Goal: Information Seeking & Learning: Get advice/opinions

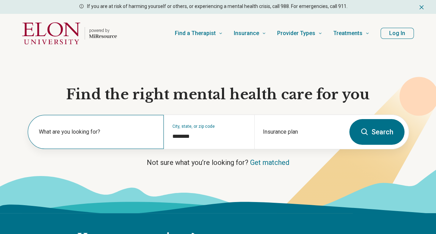
click at [111, 130] on section "Find the right mental health care for you What are you looking for? City, state…" at bounding box center [218, 133] width 436 height 160
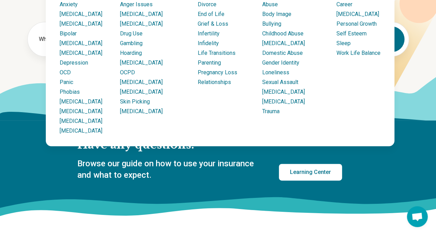
scroll to position [68, 0]
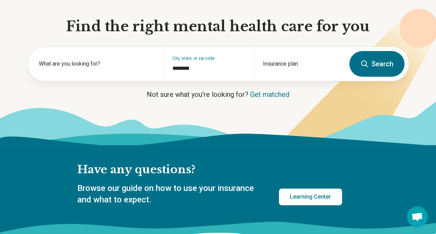
click at [412, 76] on icon at bounding box center [343, 98] width 185 height 165
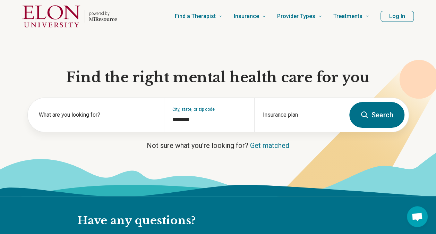
scroll to position [0, 0]
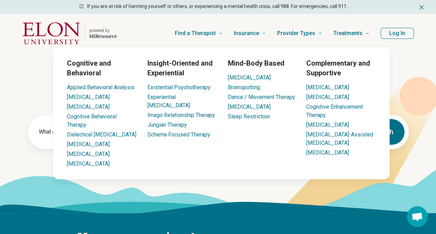
click at [292, 146] on div "Mind-Body Based Biofeedback Brainspotting Dance / Movement Therapy Light Therap…" at bounding box center [261, 113] width 67 height 110
click at [291, 146] on div "Mind-Body Based Biofeedback Brainspotting Dance / Movement Therapy Light Therap…" at bounding box center [261, 113] width 67 height 110
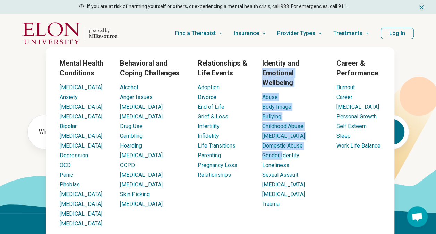
drag, startPoint x: 299, startPoint y: 57, endPoint x: 283, endPoint y: 148, distance: 92.0
click at [283, 148] on div "Mental Health Conditions ADHD Anxiety Anorexia Autism Bipolar Binge Eating Buli…" at bounding box center [220, 142] width 348 height 191
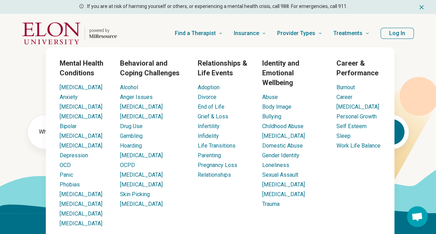
click at [224, 196] on div "Relationships & Life Events Adoption Divorce End of Life Grief & Loss Infertili…" at bounding box center [224, 142] width 53 height 169
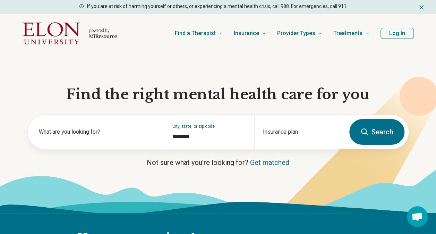
click at [370, 131] on button "Search" at bounding box center [376, 132] width 55 height 26
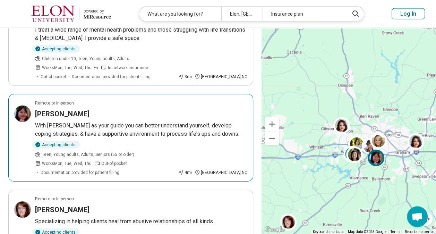
scroll to position [723, 0]
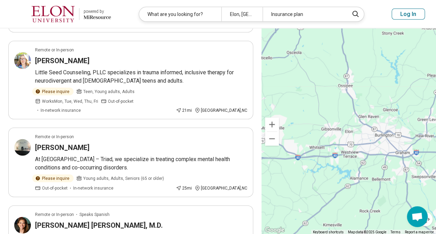
scroll to position [768, 0]
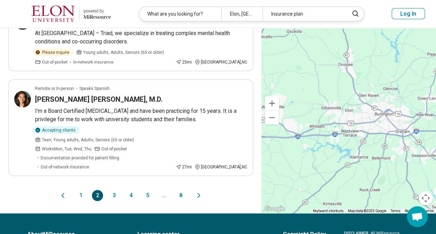
click at [83, 190] on button "1" at bounding box center [80, 195] width 11 height 11
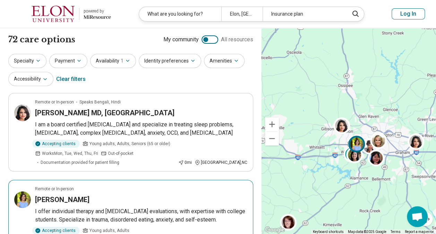
scroll to position [33, 0]
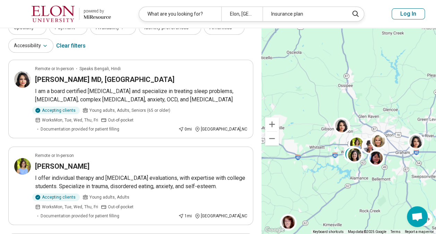
click at [205, 5] on header "powered by Miresource logo What are you looking for? Elon, NC Insurance plan Lo…" at bounding box center [218, 14] width 436 height 28
click at [204, 6] on header "powered by Miresource logo What are you looking for? Elon, NC Insurance plan Lo…" at bounding box center [218, 14] width 436 height 28
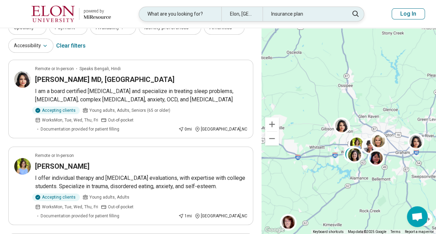
click at [201, 9] on div "What are you looking for?" at bounding box center [180, 14] width 82 height 14
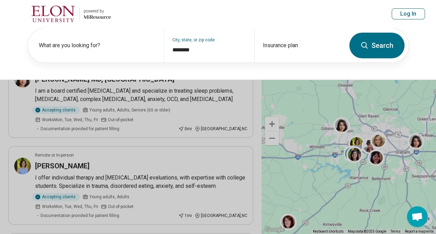
scroll to position [33, 0]
click at [258, 7] on header "powered by Miresource logo What are you looking for? Elon, NC Insurance plan Lo…" at bounding box center [218, 14] width 436 height 28
click at [170, 125] on button at bounding box center [218, 117] width 436 height 234
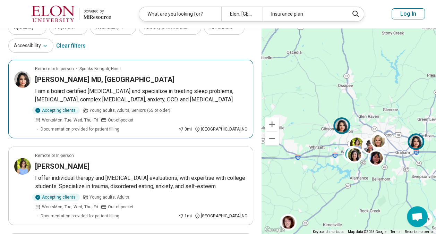
scroll to position [0, 0]
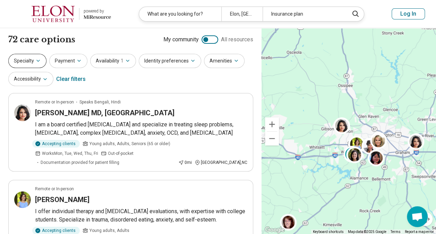
click at [38, 62] on icon "button" at bounding box center [38, 61] width 6 height 6
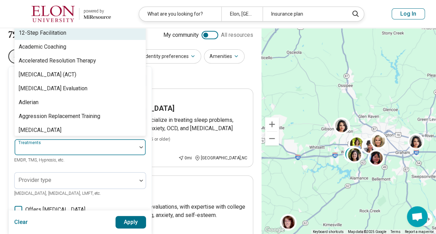
click at [73, 144] on div at bounding box center [76, 146] width 122 height 15
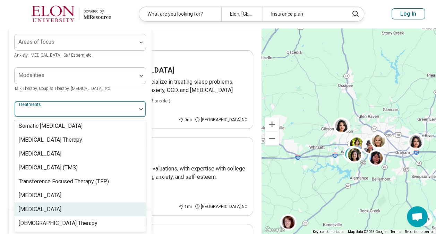
scroll to position [1350, 0]
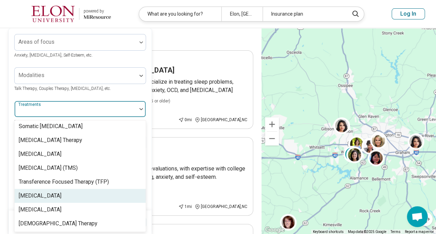
click at [61, 196] on div "[MEDICAL_DATA]" at bounding box center [40, 195] width 43 height 8
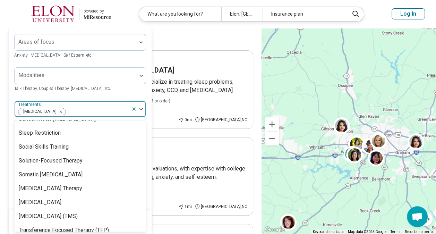
scroll to position [1301, 0]
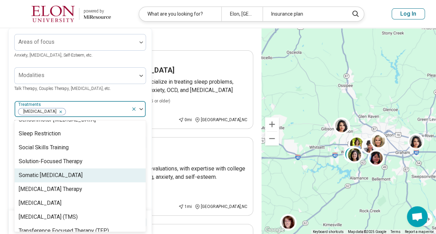
click at [56, 180] on div "Somatic [MEDICAL_DATA]" at bounding box center [80, 175] width 131 height 14
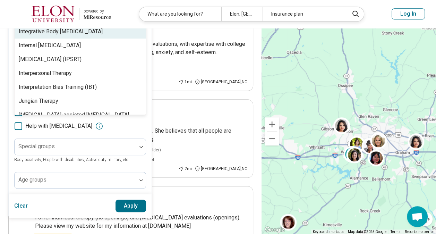
scroll to position [751, 0]
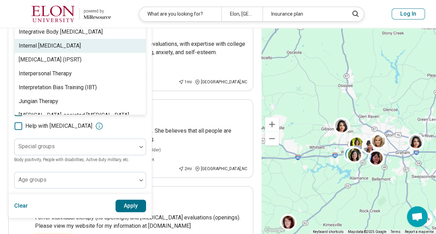
click at [58, 50] on div "Internal Family Systems Therapy" at bounding box center [50, 46] width 62 height 8
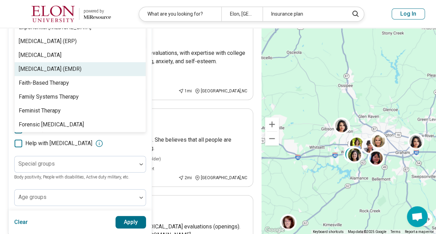
scroll to position [551, 0]
click at [57, 70] on div "Eye Movement Desensitization and Reprocessing (EMDR)" at bounding box center [50, 69] width 63 height 8
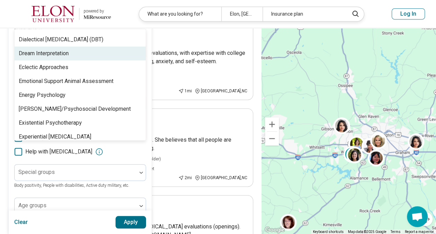
scroll to position [426, 0]
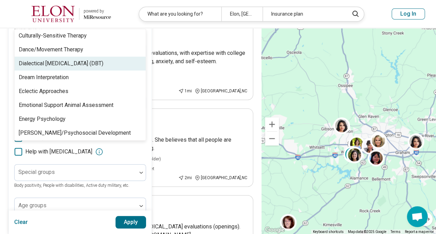
click at [59, 68] on div "Dialectical Behavior Therapy (DBT)" at bounding box center [61, 63] width 85 height 8
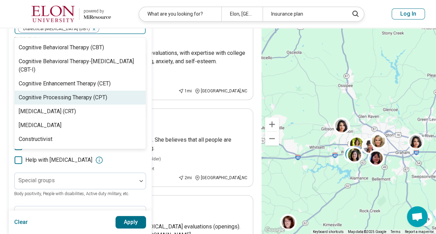
scroll to position [303, 0]
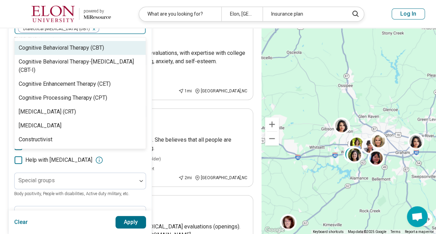
click at [61, 52] on div "Cognitive Behavioral Therapy (CBT)" at bounding box center [61, 48] width 85 height 8
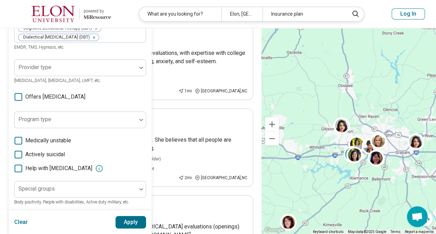
scroll to position [116, 0]
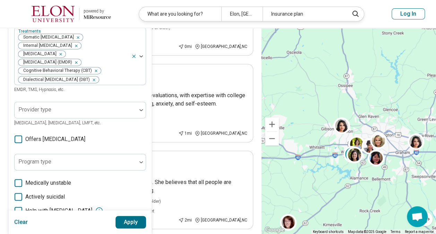
drag, startPoint x: 61, startPoint y: 62, endPoint x: 10, endPoint y: 99, distance: 62.8
click at [10, 99] on div "Areas of focus Anxiety, Depression, Self-Esteem, etc. Modalities Talk Therapy, …" at bounding box center [80, 116] width 143 height 323
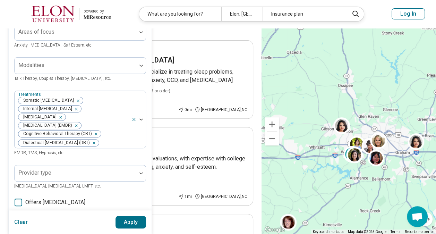
scroll to position [52, 0]
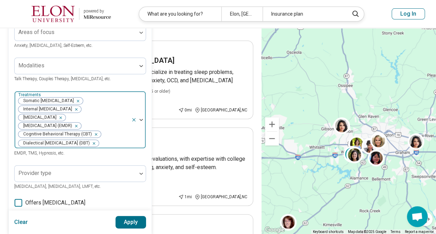
click at [118, 144] on div "Somatic Psychotherapy Internal Family Systems Therapy Trauma-Focused Cognitive …" at bounding box center [73, 119] width 116 height 57
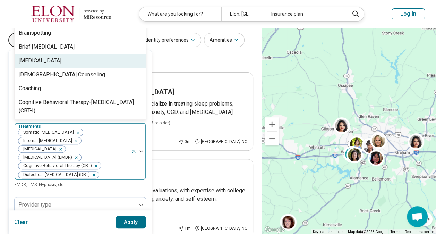
scroll to position [199, 0]
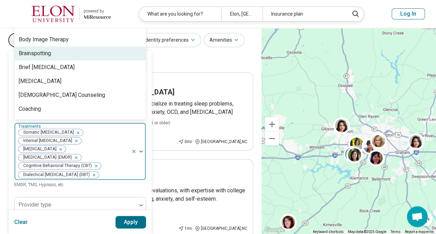
click at [61, 60] on div "Brainspotting" at bounding box center [80, 53] width 131 height 14
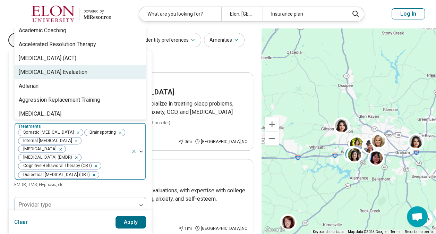
scroll to position [0, 0]
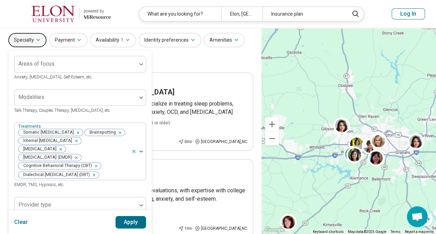
click at [105, 188] on div "Treatments Somatic Psychotherapy Brainspotting Internal Family Systems Therapy …" at bounding box center [80, 155] width 132 height 66
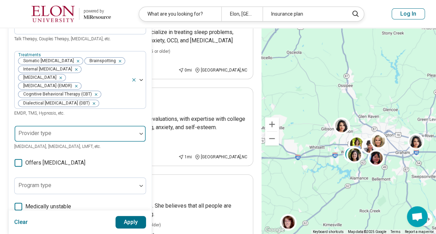
scroll to position [14, 0]
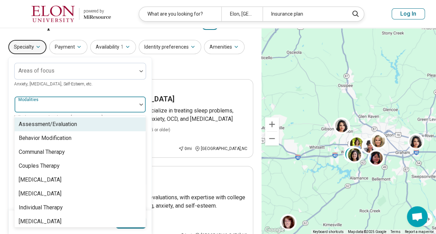
click at [109, 98] on div at bounding box center [76, 104] width 122 height 15
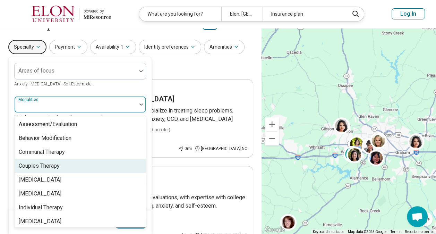
scroll to position [3, 0]
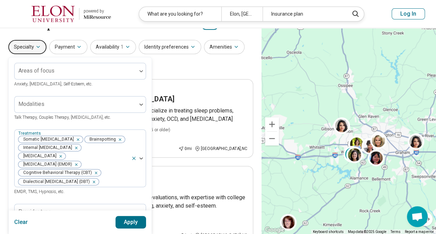
click at [93, 88] on div "Areas of focus Anxiety, Depression, Self-Esteem, etc. Modalities Talk Therapy, …" at bounding box center [80, 219] width 132 height 312
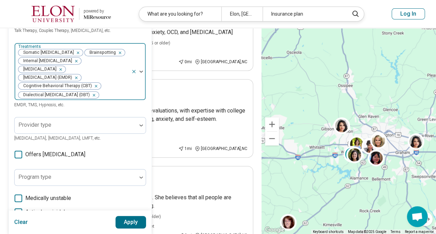
scroll to position [101, 0]
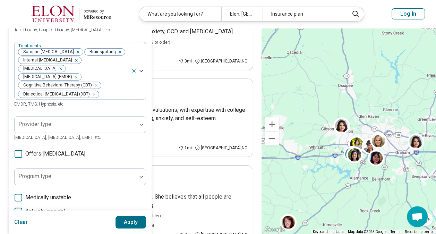
click at [124, 223] on button "Apply" at bounding box center [130, 222] width 31 height 12
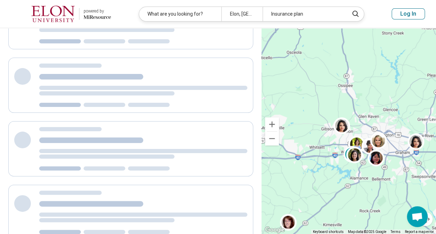
scroll to position [80, 0]
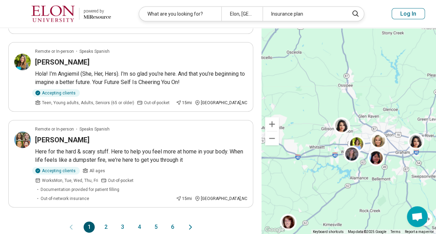
scroll to position [752, 0]
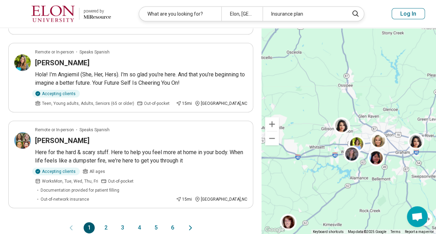
drag, startPoint x: 124, startPoint y: 223, endPoint x: 261, endPoint y: 177, distance: 144.4
click at [174, 222] on button "6" at bounding box center [172, 227] width 11 height 11
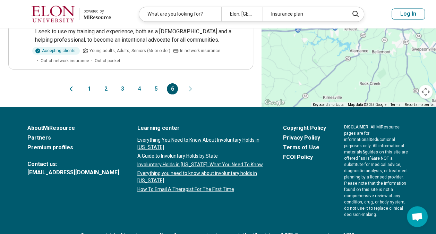
scroll to position [489, 0]
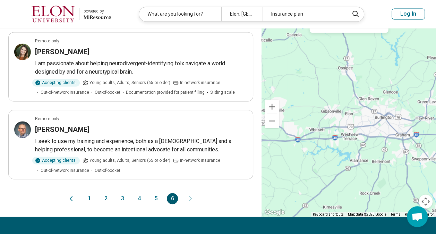
click at [89, 193] on button "1" at bounding box center [89, 198] width 11 height 11
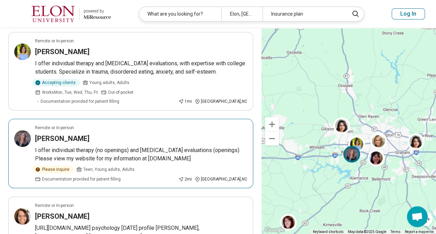
scroll to position [0, 0]
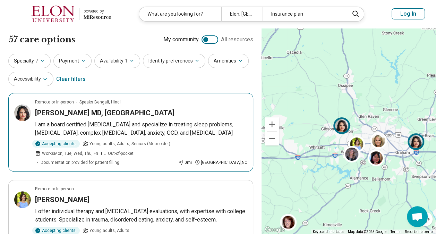
click at [105, 130] on p "I am a board certified psychiatrist and specialize in treating sleep problems, …" at bounding box center [141, 128] width 212 height 17
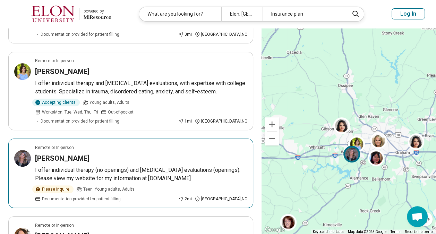
scroll to position [128, 0]
click at [102, 166] on p "I offer individual therapy (no openings) and autism evaluations (openings). Ple…" at bounding box center [141, 174] width 212 height 17
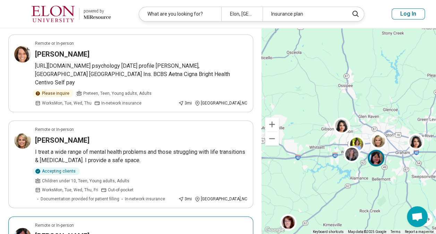
scroll to position [435, 0]
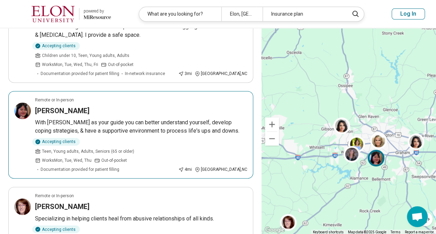
click at [120, 138] on div "Accepting clients Teen, Young adults, Adults, Seniors (65 or older) Works Mon, …" at bounding box center [105, 155] width 140 height 35
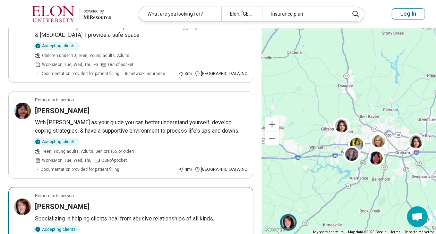
scroll to position [456, 0]
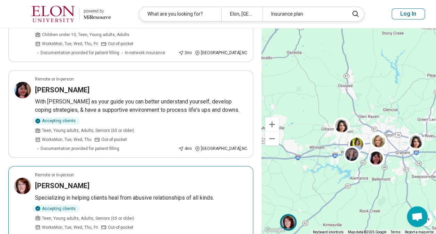
click at [115, 166] on article "Remote or In-person Jennifer Brigman Specializing in helping clients heal from …" at bounding box center [130, 210] width 245 height 88
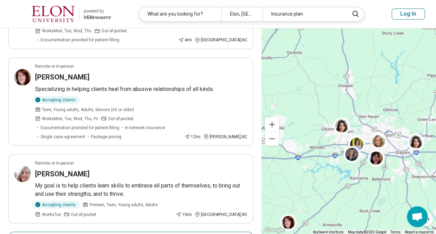
scroll to position [565, 0]
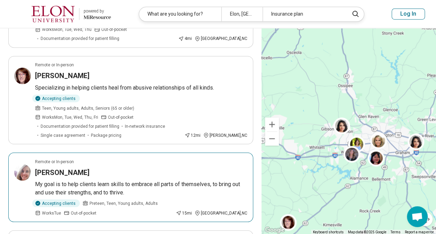
click at [86, 167] on div "Emilea Gross" at bounding box center [141, 172] width 212 height 10
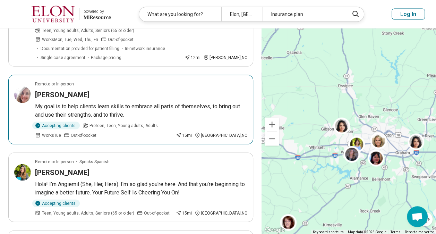
scroll to position [643, 0]
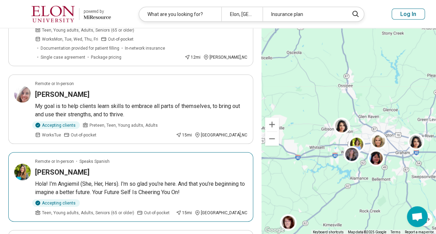
click at [125, 179] on p "Hola! I’m Angiemil (She, Her, Hers). I'm so glad you're here. And that you’re b…" at bounding box center [141, 187] width 212 height 17
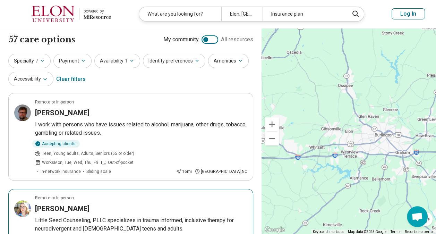
scroll to position [8, 0]
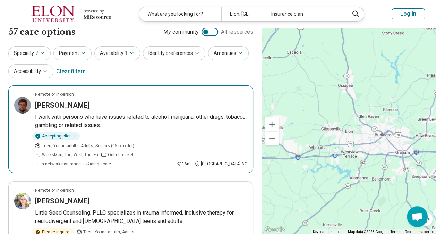
click at [103, 118] on p "I work with persons who have issues related to alcohol, marijuana, other drugs,…" at bounding box center [141, 121] width 212 height 17
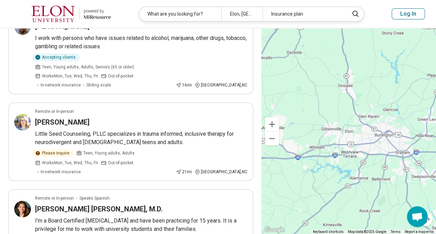
scroll to position [88, 0]
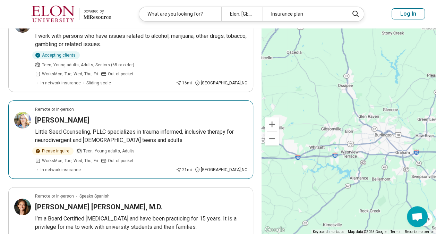
click at [142, 129] on p "Little Seed Counseling, PLLC specializes in trauma informed, inclusive therapy …" at bounding box center [141, 136] width 212 height 17
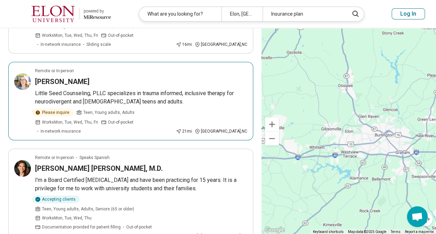
scroll to position [128, 0]
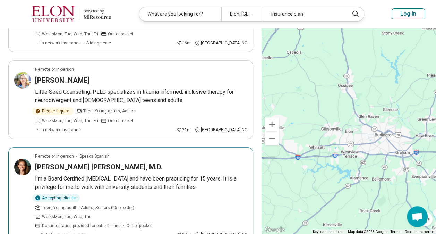
click at [163, 174] on p "I’m a Board Certified Psychiatrist and have been practicing for 15 years. It is…" at bounding box center [141, 182] width 212 height 17
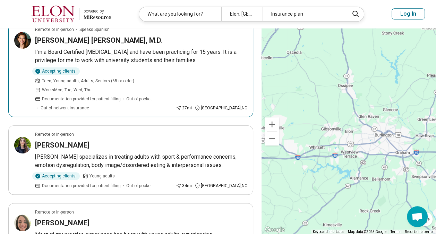
scroll to position [259, 0]
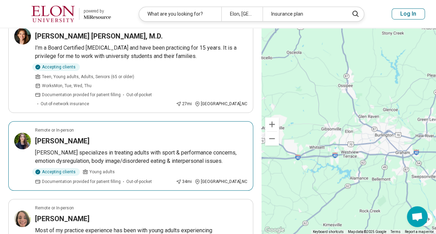
click at [165, 168] on div "Accepting clients Young adults Documentation provided for patient filling Out-o…" at bounding box center [104, 176] width 138 height 17
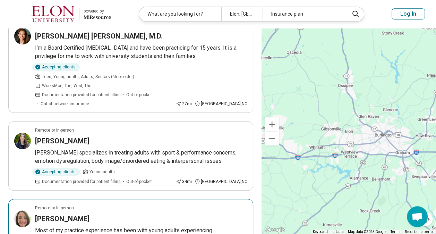
scroll to position [336, 0]
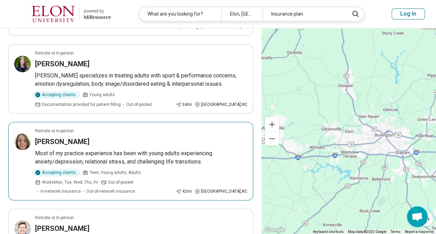
click at [136, 168] on div "Accepting clients Teen, Young adults, Adults Works Mon, Tue, Wed, Thu, Fri Out-…" at bounding box center [104, 181] width 138 height 26
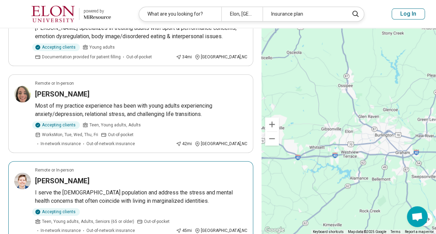
scroll to position [383, 0]
click at [139, 189] on p "I serve the LGBTQ+ population and address the stress and mental health concerns…" at bounding box center [141, 197] width 212 height 17
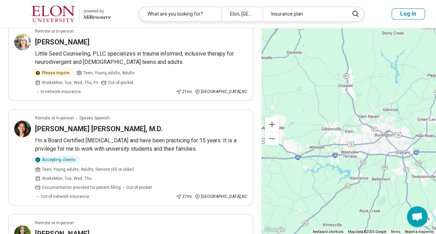
scroll to position [0, 0]
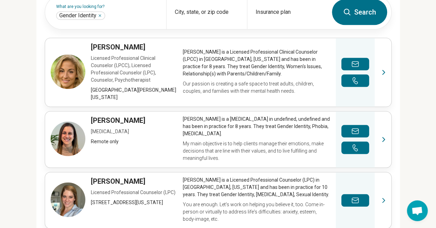
scroll to position [282, 0]
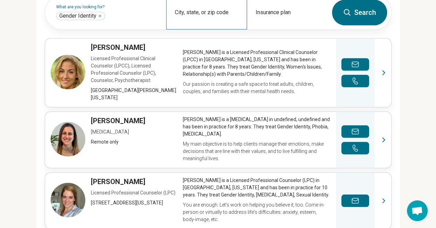
click at [186, 29] on div "City, state, or zip code" at bounding box center [206, 12] width 81 height 34
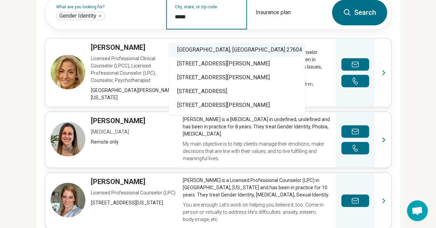
click at [181, 48] on div "Raleigh, NC 27604" at bounding box center [237, 50] width 136 height 14
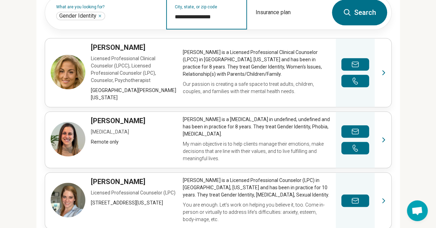
type input "**********"
click at [346, 17] on icon at bounding box center [347, 12] width 8 height 8
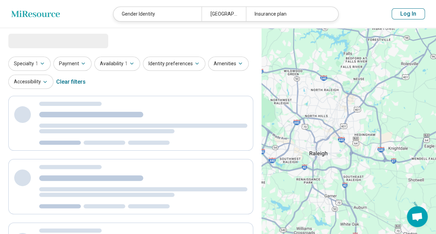
select select "***"
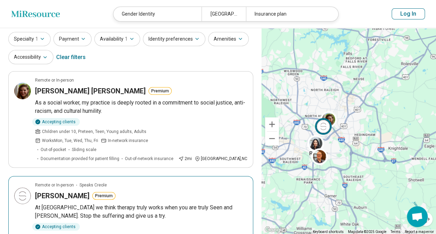
scroll to position [20, 0]
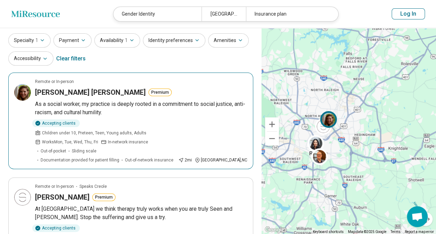
click at [94, 100] on p "As a social worker, my practice is deeply rooted in a commitment to social just…" at bounding box center [141, 108] width 212 height 17
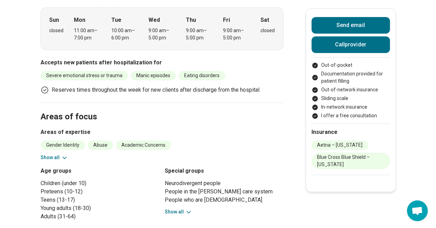
scroll to position [265, 1]
click at [184, 208] on button "Show all" at bounding box center [178, 211] width 27 height 7
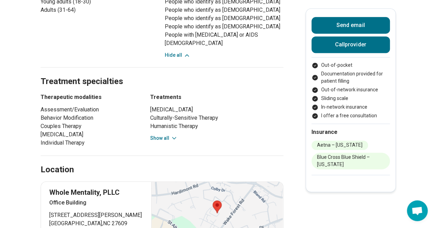
scroll to position [472, 1]
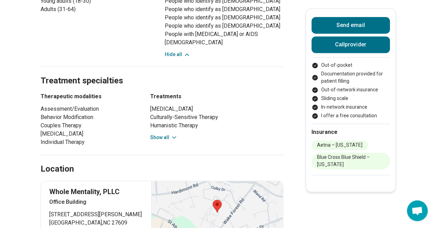
click at [159, 134] on button "Show all" at bounding box center [163, 137] width 27 height 7
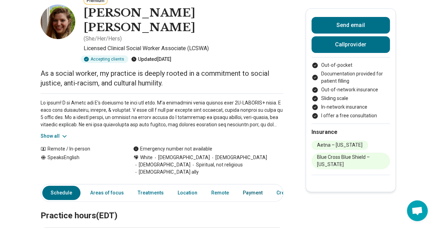
scroll to position [44, 1]
click at [51, 132] on button "Show all" at bounding box center [54, 135] width 27 height 7
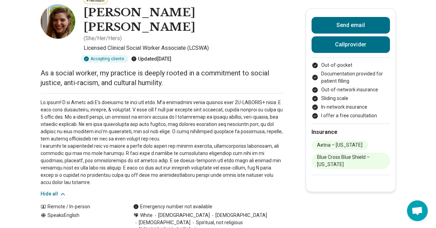
scroll to position [0, 0]
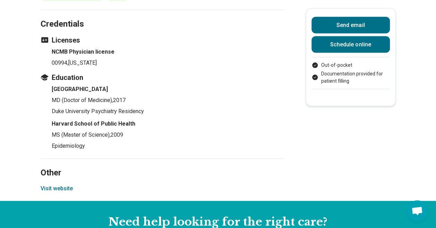
scroll to position [729, 0]
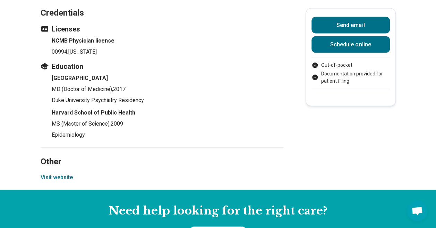
click at [61, 174] on button "Visit website" at bounding box center [57, 178] width 32 height 8
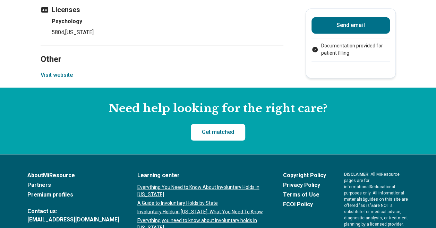
scroll to position [548, 0]
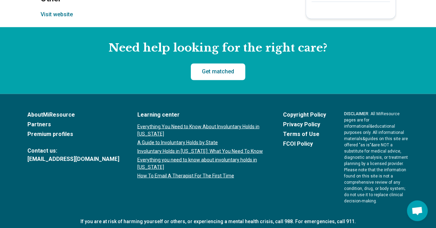
click at [55, 10] on button "Visit website" at bounding box center [57, 14] width 32 height 8
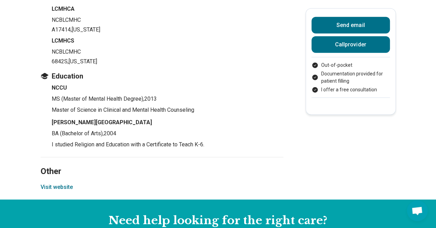
scroll to position [868, 0]
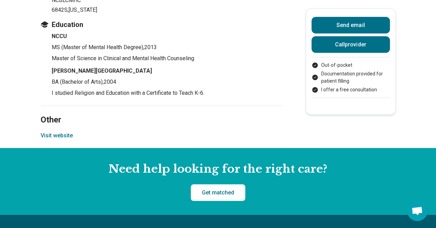
click at [55, 132] on button "Visit website" at bounding box center [57, 136] width 32 height 8
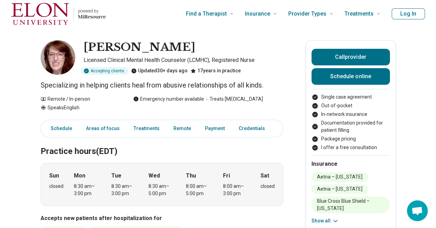
click at [150, 213] on section "Practice hours (EDT) Sun closed Mon 8:30 am – 3:00 pm Tue 8:30 am – 3:00 pm Wed…" at bounding box center [162, 199] width 243 height 141
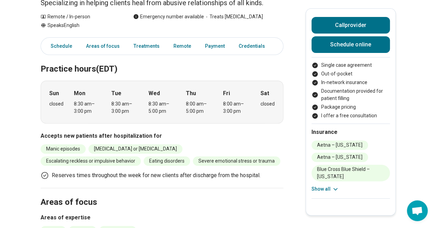
scroll to position [82, 0]
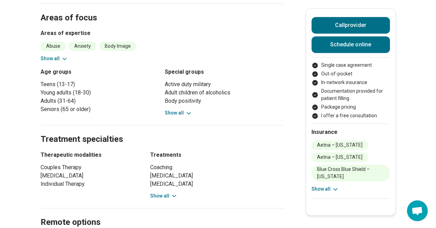
scroll to position [270, 0]
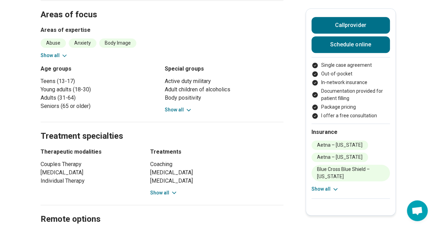
click at [168, 194] on button "Show all" at bounding box center [163, 193] width 27 height 7
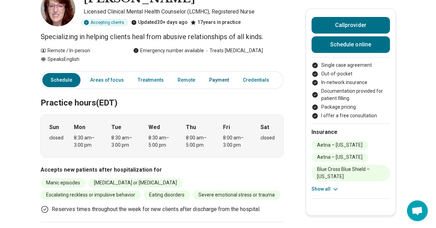
scroll to position [0, 0]
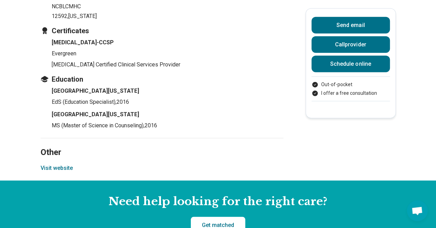
scroll to position [893, 0]
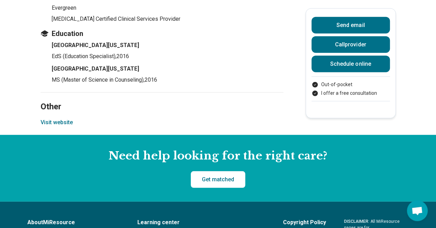
click at [66, 119] on button "Visit website" at bounding box center [57, 123] width 32 height 8
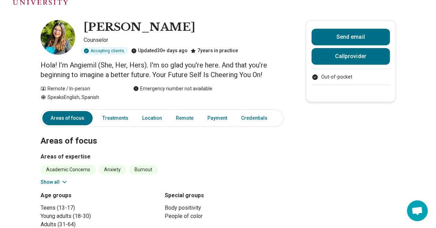
scroll to position [20, 0]
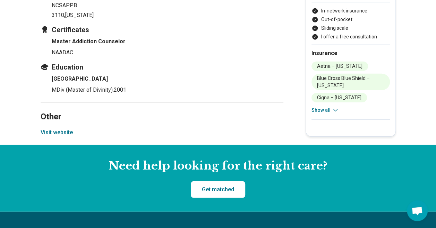
scroll to position [859, 2]
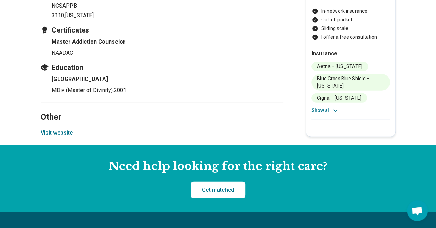
click at [68, 132] on button "Visit website" at bounding box center [57, 133] width 32 height 8
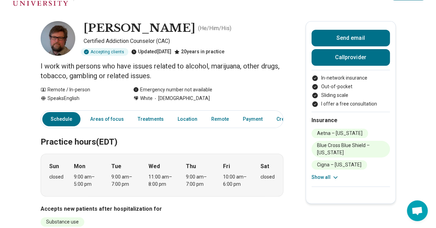
scroll to position [0, 2]
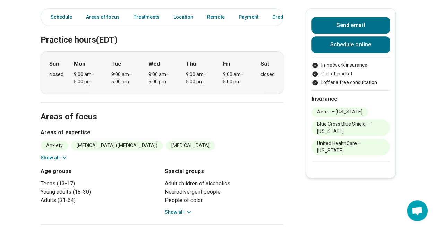
scroll to position [189, 5]
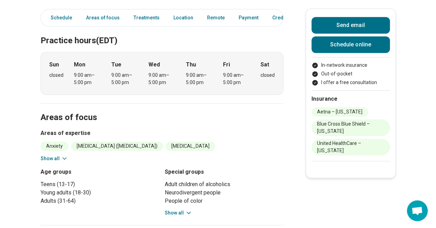
click at [142, 129] on h3 "Areas of expertise" at bounding box center [162, 133] width 243 height 8
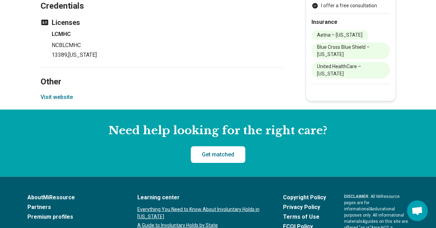
scroll to position [864, 5]
click at [55, 102] on button "Visit website" at bounding box center [57, 97] width 32 height 8
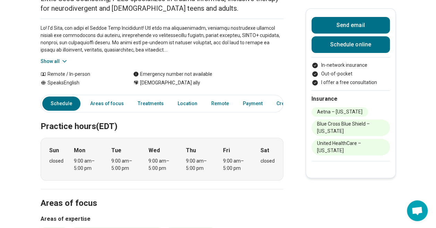
scroll to position [0, 0]
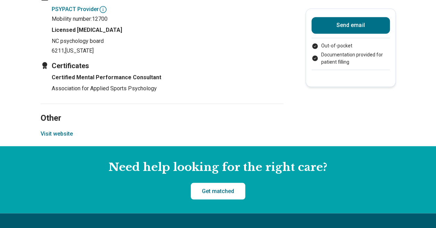
scroll to position [628, 0]
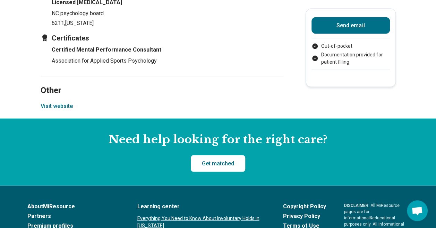
click at [62, 102] on button "Visit website" at bounding box center [57, 106] width 32 height 8
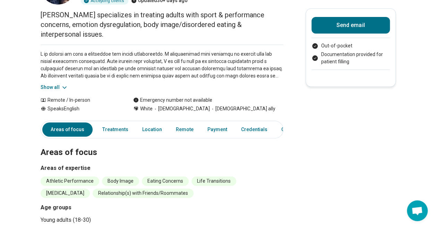
scroll to position [0, 0]
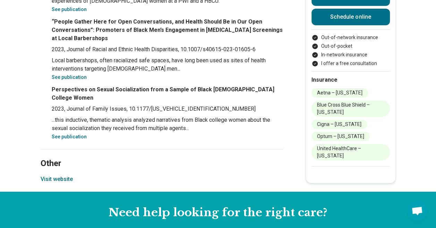
scroll to position [1197, 0]
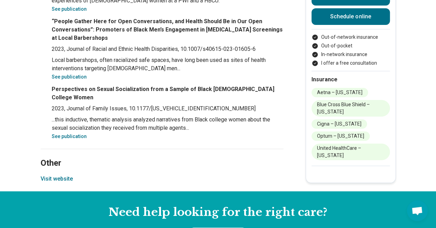
click at [56, 178] on button "Visit website" at bounding box center [57, 179] width 32 height 8
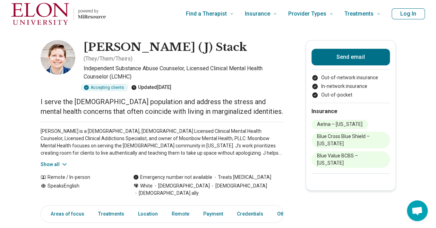
click at [139, 159] on div "[PERSON_NAME] is a [DEMOGRAPHIC_DATA], [DEMOGRAPHIC_DATA] Licensed Clinical Men…" at bounding box center [162, 145] width 243 height 46
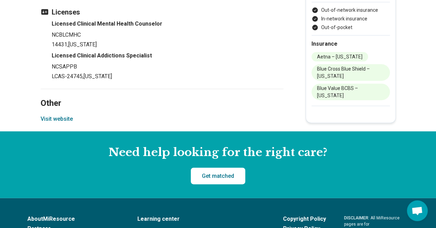
scroll to position [760, 0]
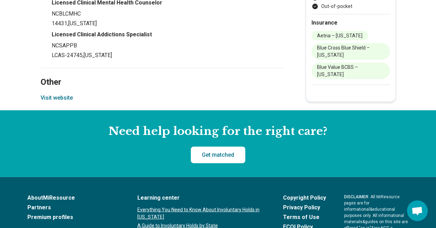
click at [62, 94] on button "Visit website" at bounding box center [57, 98] width 32 height 8
